Goal: Transaction & Acquisition: Purchase product/service

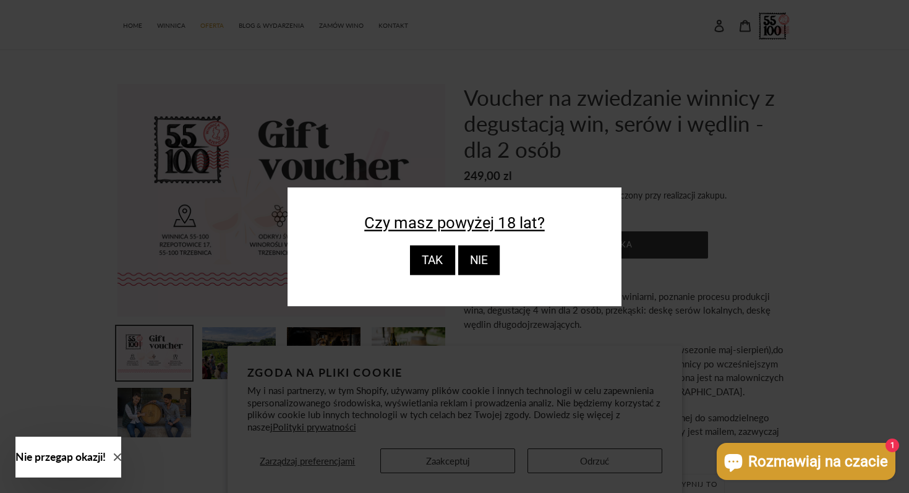
click at [435, 259] on div "TAK" at bounding box center [431, 261] width 45 height 30
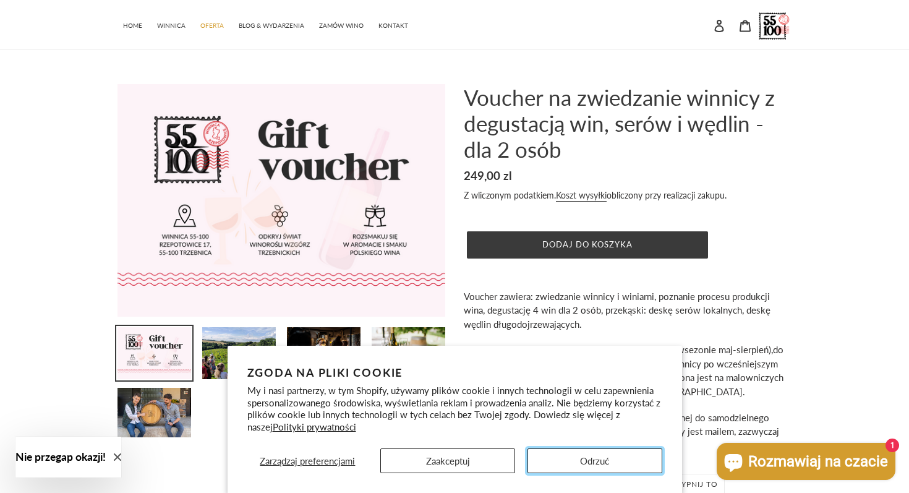
click at [583, 459] on button "Odrzuć" at bounding box center [594, 460] width 135 height 25
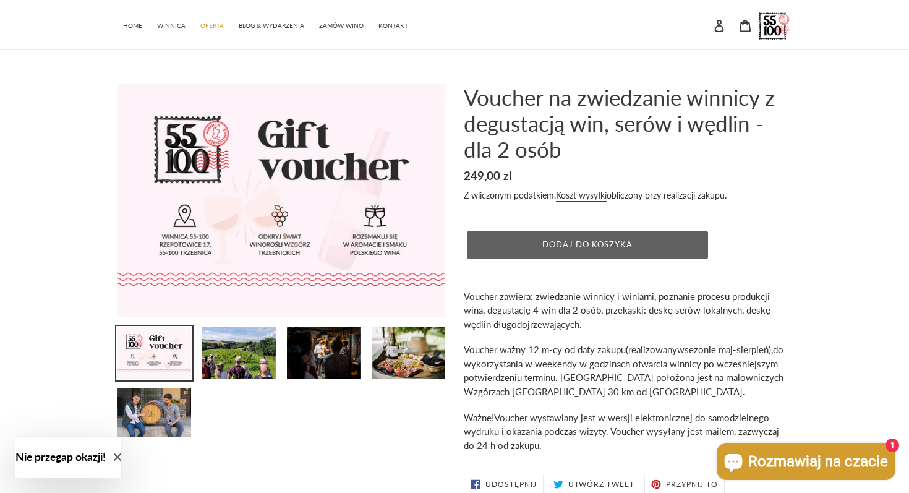
click at [590, 244] on span "Dodaj do koszyka" at bounding box center [587, 244] width 91 height 10
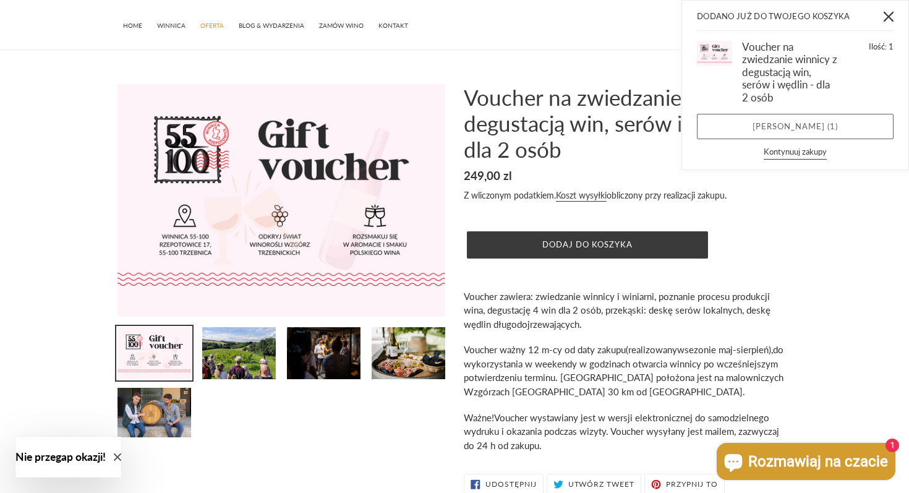
click at [745, 127] on link "Zobacz koszyk ( 1 )" at bounding box center [795, 127] width 197 height 26
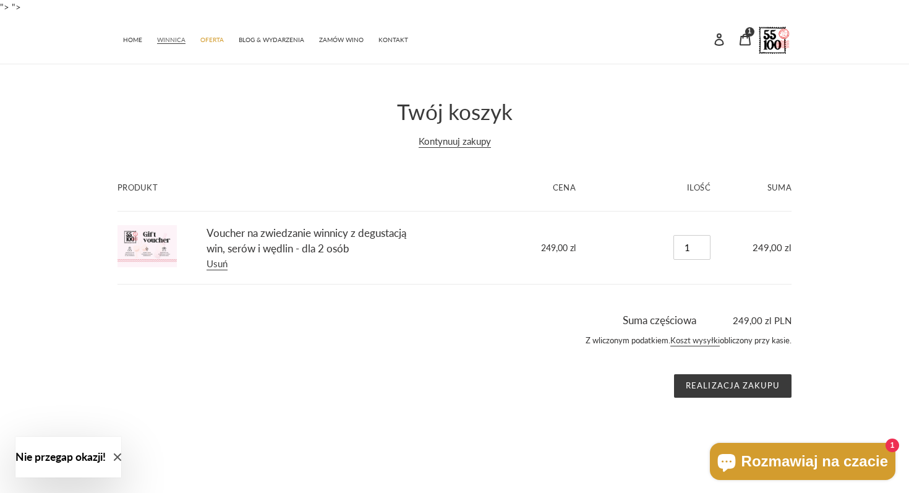
click at [173, 40] on span "WINNICA" at bounding box center [171, 40] width 28 height 8
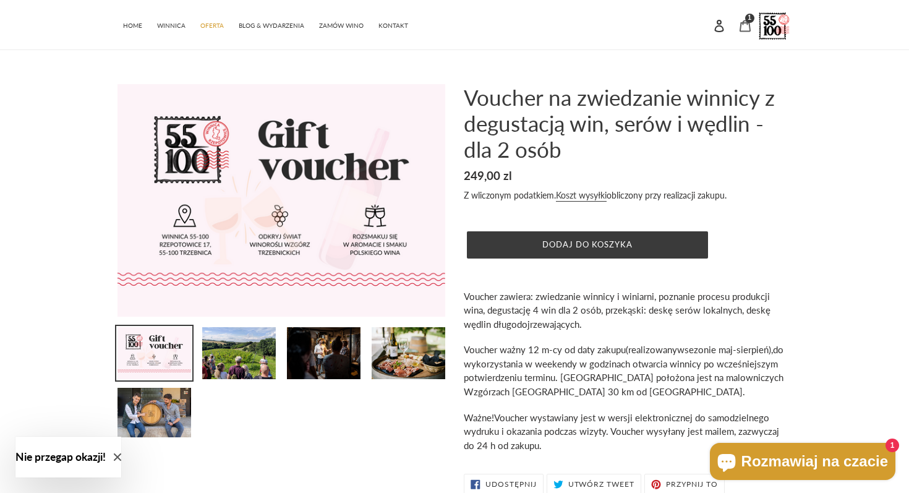
click at [746, 25] on icon at bounding box center [745, 26] width 12 height 12
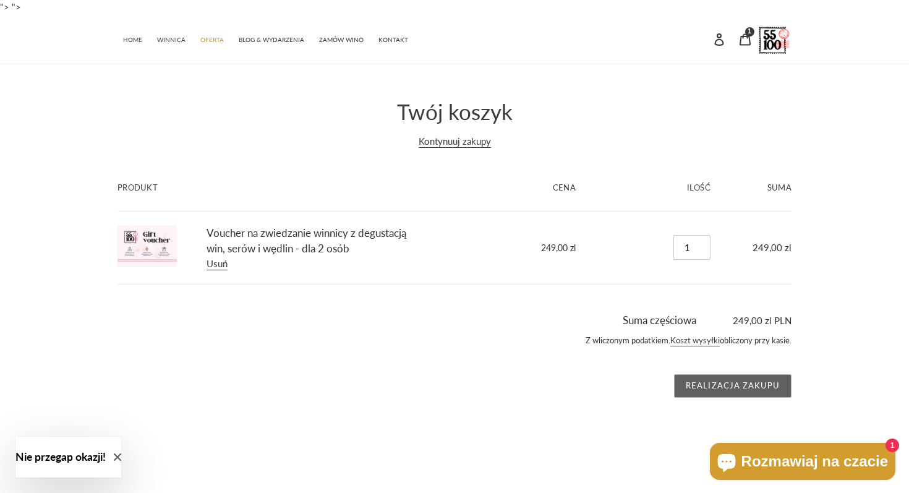
click at [711, 387] on input "Realizacja zakupu" at bounding box center [732, 385] width 117 height 23
click at [728, 383] on input "Realizacja zakupu" at bounding box center [732, 385] width 117 height 23
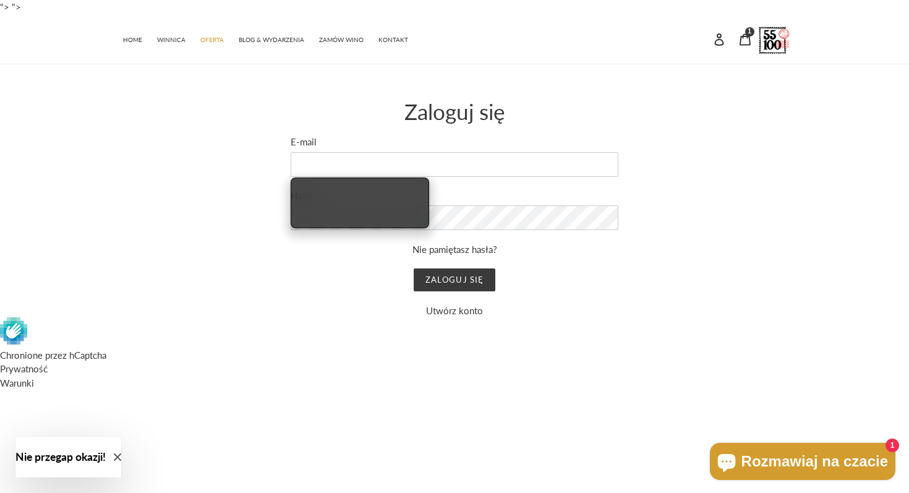
click at [623, 286] on div "Wysłaliśmy do Ciebie e-mail z linkiem do aktualizacji hasła. Zaloguj się E-mail…" at bounding box center [445, 208] width 693 height 220
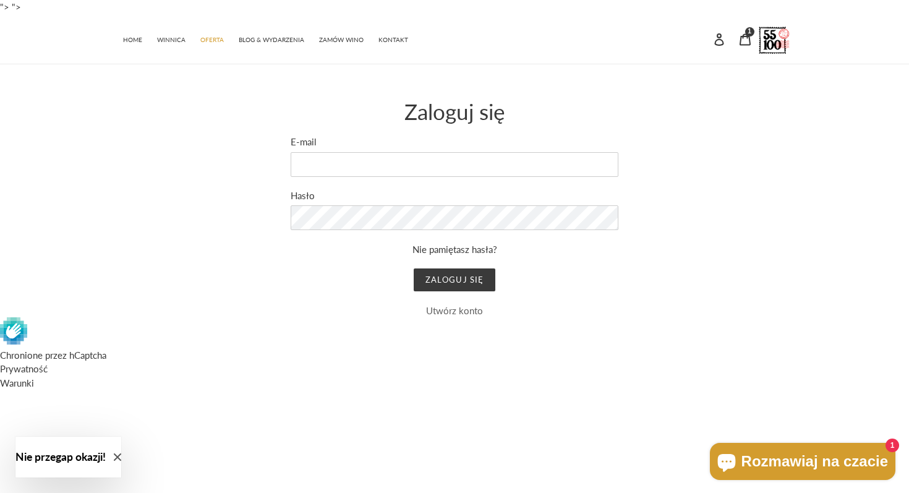
click at [469, 312] on link "Utwórz konto" at bounding box center [454, 310] width 57 height 11
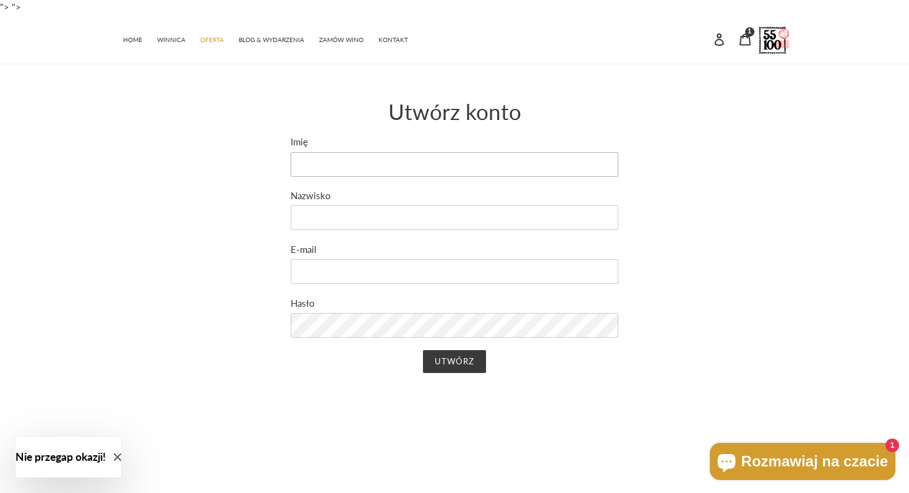
click at [404, 158] on input "Imię" at bounding box center [455, 164] width 328 height 25
type input "Anna"
type input "Szydłowska"
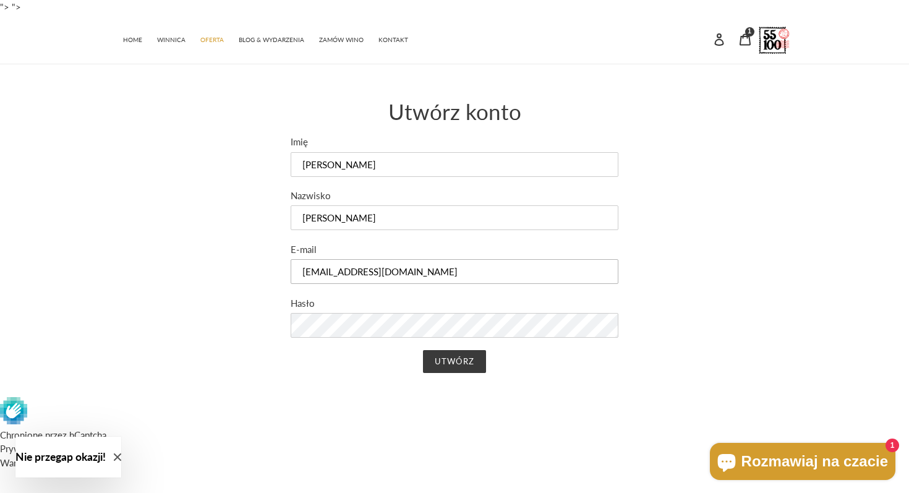
type input "anna_szydlowska@yahoo.pl"
click at [468, 362] on input "Utwórz" at bounding box center [454, 361] width 62 height 23
